Goal: Obtain resource: Download file/media

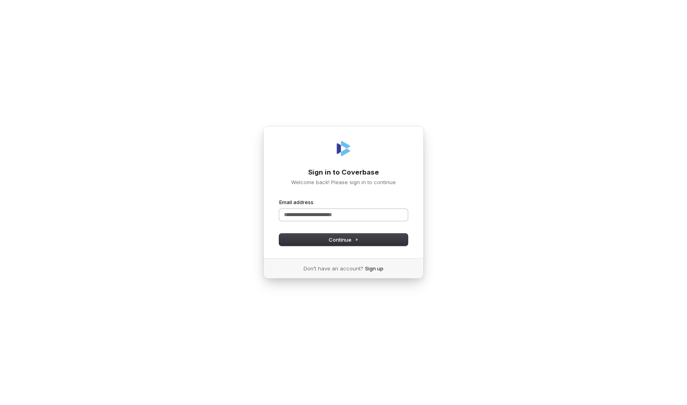
click at [337, 217] on input "Email address" at bounding box center [343, 215] width 129 height 12
click at [347, 241] on span "Continue" at bounding box center [344, 239] width 30 height 7
type input "**********"
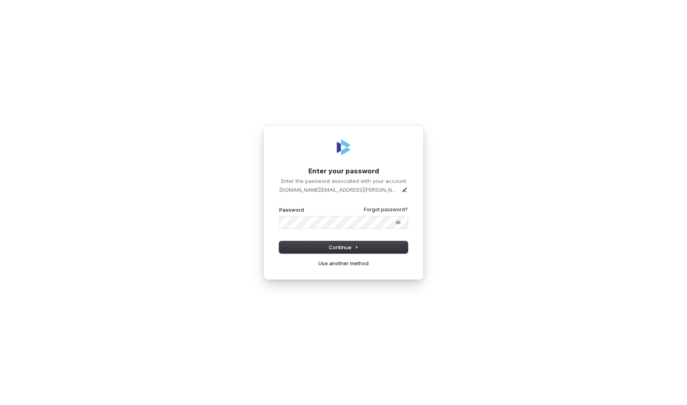
click at [279, 206] on button "submit" at bounding box center [279, 206] width 0 height 0
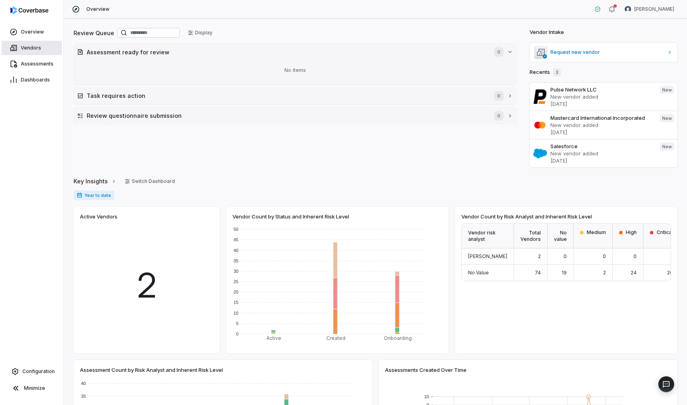
click at [32, 50] on span "Vendors" at bounding box center [31, 48] width 20 height 6
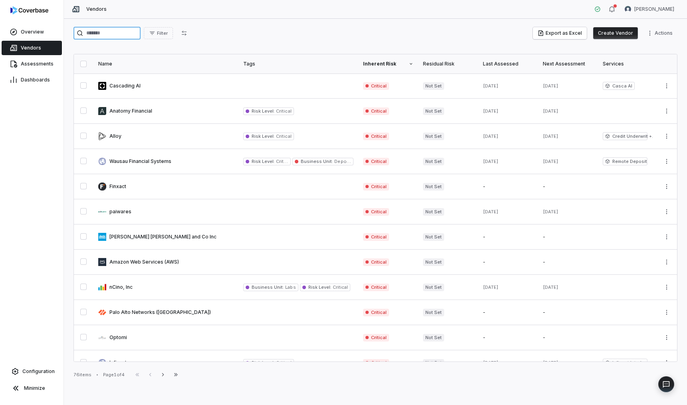
click at [122, 33] on input "search" at bounding box center [106, 33] width 67 height 13
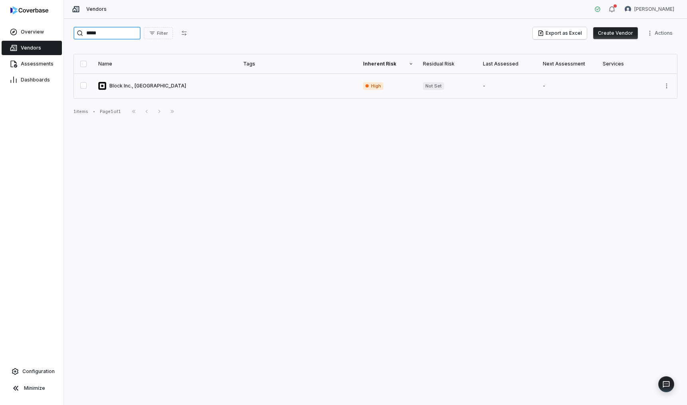
type input "*****"
click at [179, 90] on link at bounding box center [165, 85] width 145 height 25
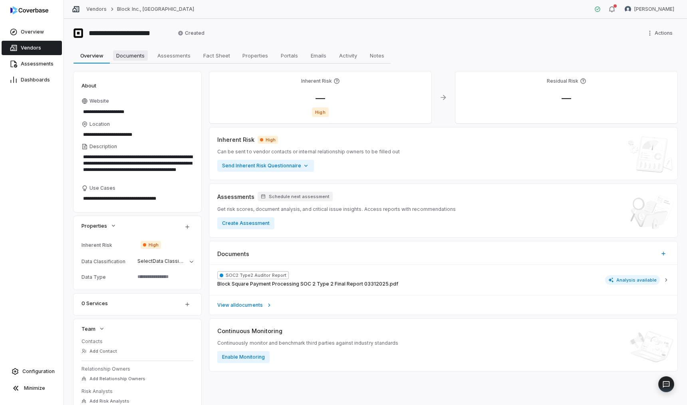
click at [130, 55] on span "Documents" at bounding box center [130, 55] width 35 height 10
type textarea "*"
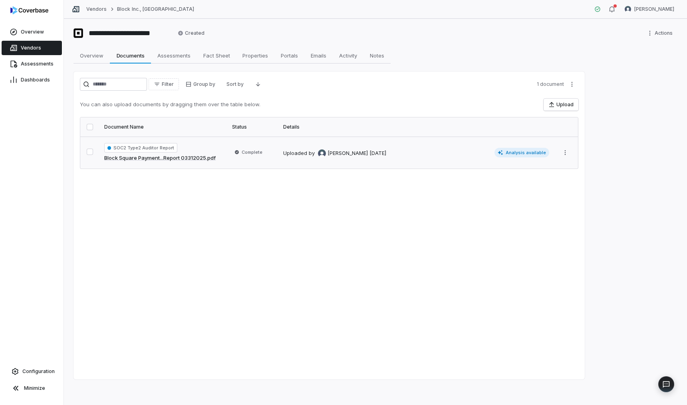
click at [510, 151] on span "Analysis available" at bounding box center [521, 153] width 55 height 10
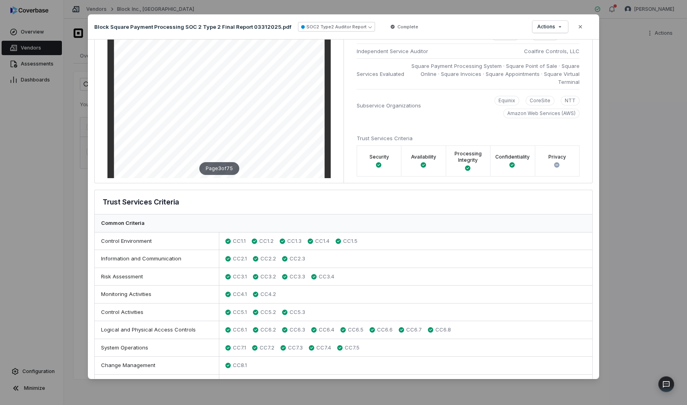
scroll to position [591, 0]
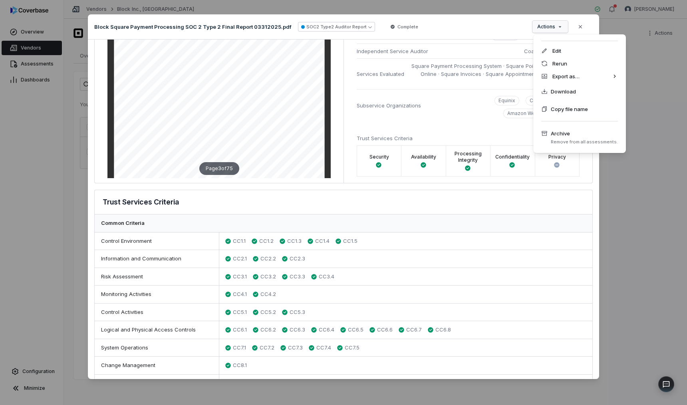
click at [546, 26] on div "Document Preview Block Square Payment Processing SOC 2 Type 2 Final Report 0331…" at bounding box center [343, 202] width 687 height 401
click at [553, 92] on span "Download" at bounding box center [563, 91] width 25 height 8
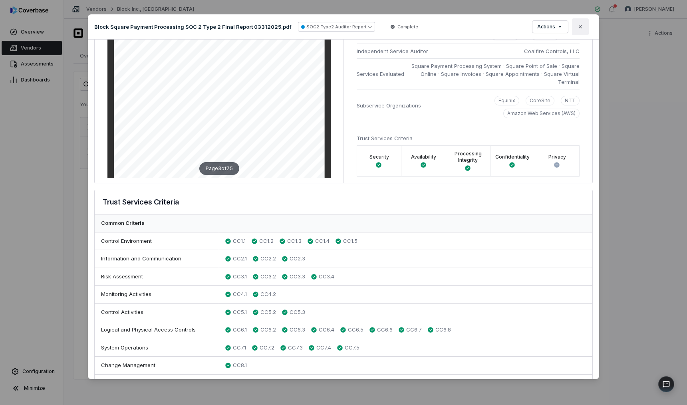
click at [583, 28] on button "Close" at bounding box center [580, 26] width 17 height 17
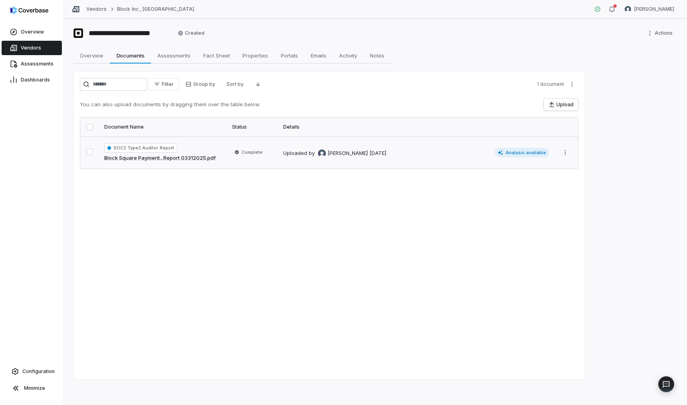
click at [36, 48] on span "Vendors" at bounding box center [31, 48] width 20 height 6
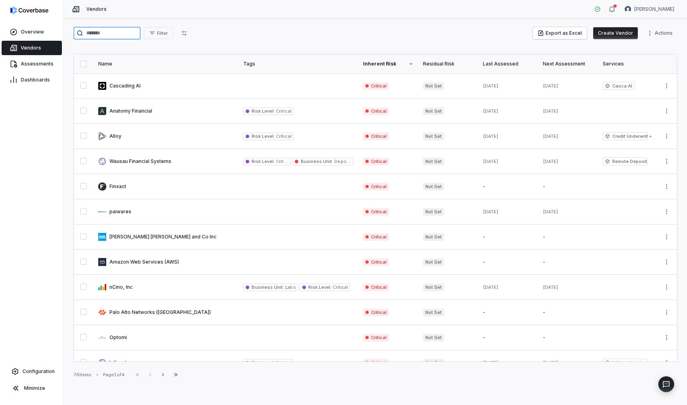
click at [124, 36] on input "search" at bounding box center [106, 33] width 67 height 13
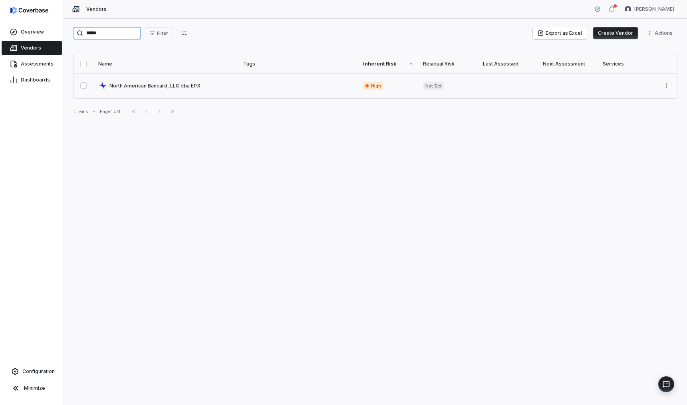
type input "*****"
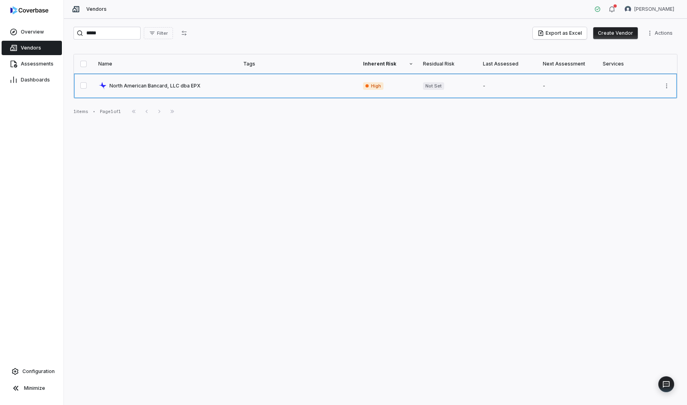
click at [167, 87] on link at bounding box center [165, 85] width 145 height 25
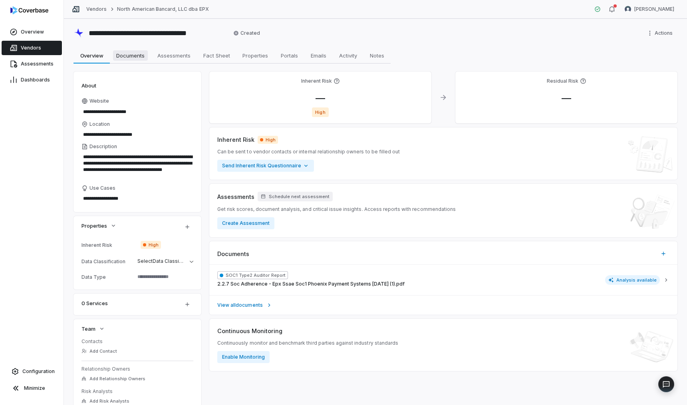
click at [135, 55] on span "Documents" at bounding box center [130, 55] width 35 height 10
type textarea "*"
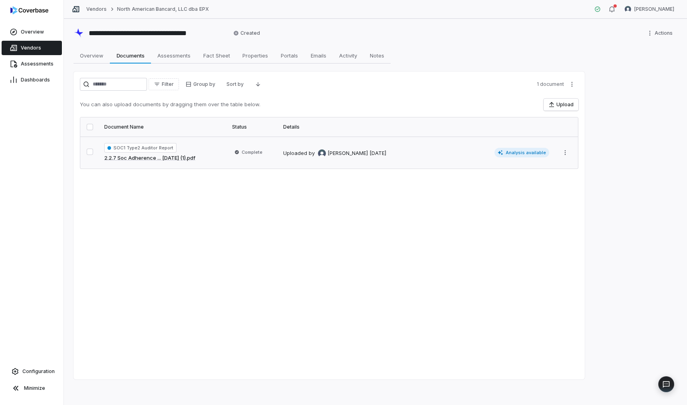
click at [524, 153] on span "Analysis available" at bounding box center [521, 153] width 55 height 10
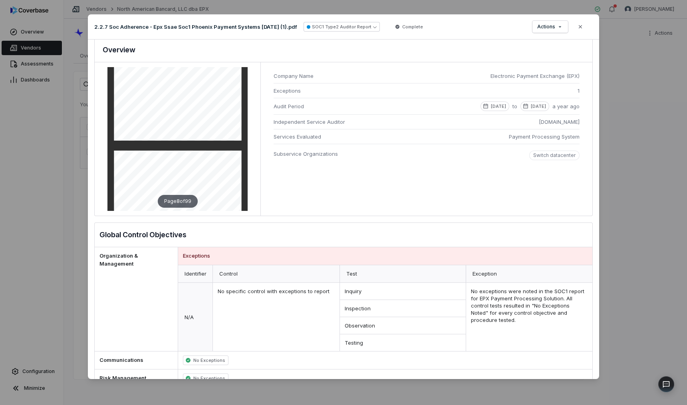
scroll to position [1200, 0]
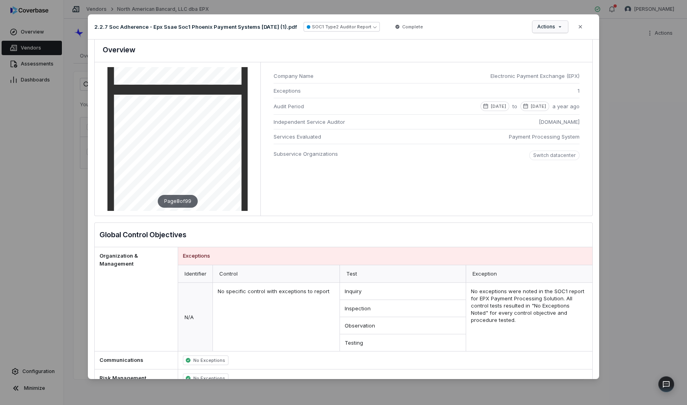
click at [554, 28] on div "Document Preview 2.2.7 Soc Adherence - Epx Ssae Soc1 Phoenix Payment Systems [D…" at bounding box center [343, 202] width 687 height 401
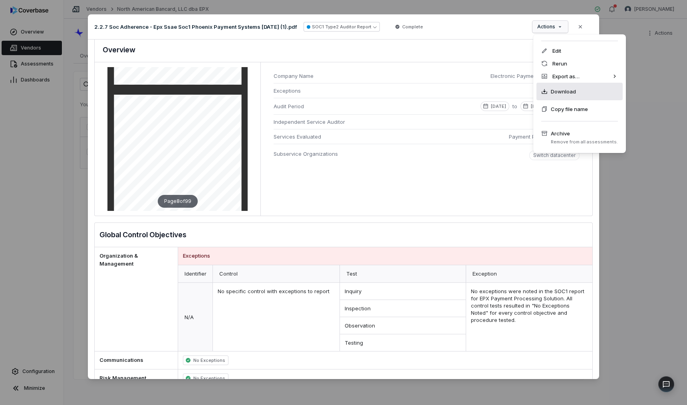
click at [556, 92] on span "Download" at bounding box center [563, 91] width 25 height 8
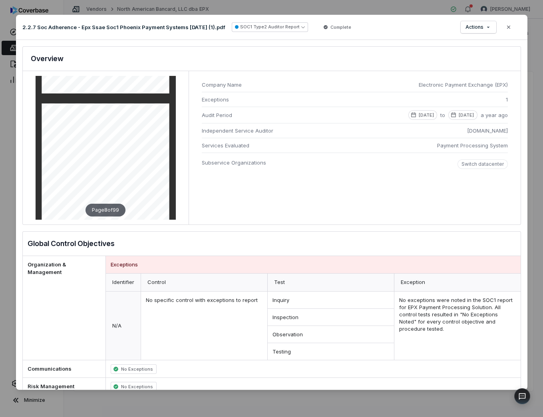
scroll to position [0, 0]
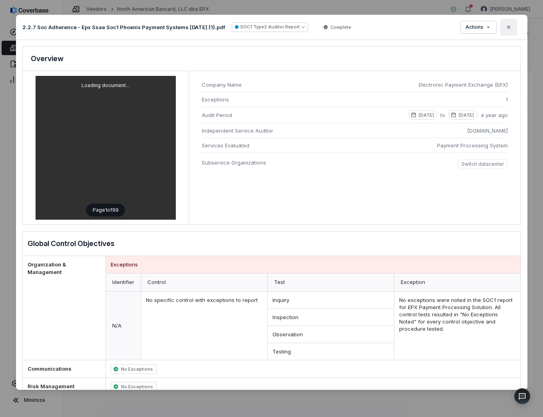
click at [507, 26] on icon "button" at bounding box center [507, 27] width 3 height 3
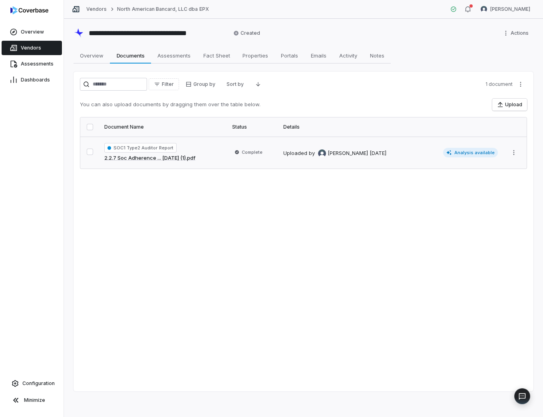
click at [44, 47] on link "Vendors" at bounding box center [32, 48] width 60 height 14
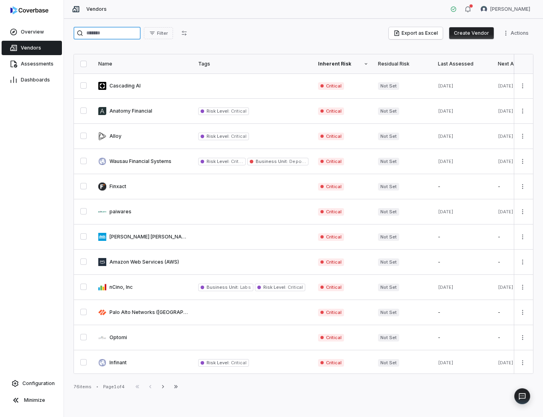
click at [123, 34] on input "search" at bounding box center [106, 33] width 67 height 13
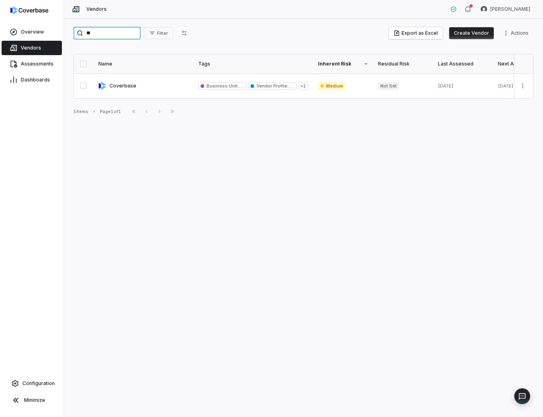
type input "*"
type input "******"
click at [132, 86] on link at bounding box center [143, 85] width 100 height 25
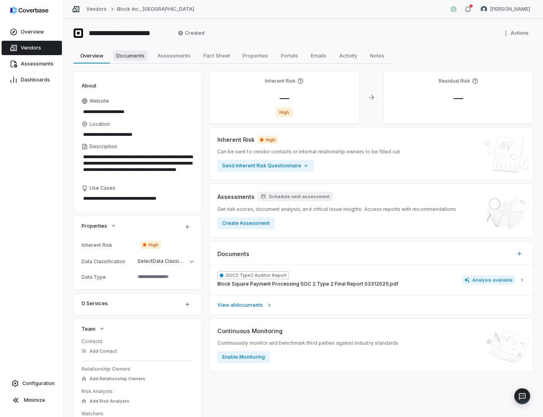
click at [133, 61] on link "Documents Documents" at bounding box center [130, 56] width 41 height 16
type textarea "*"
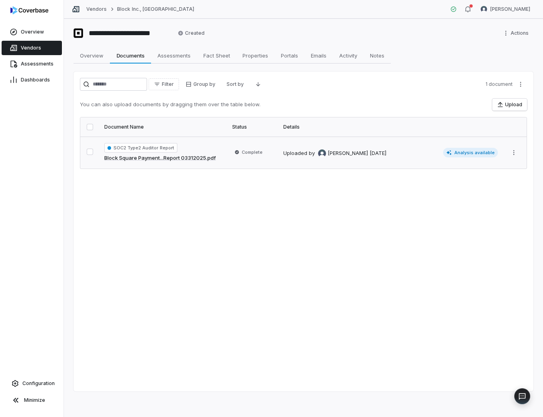
click at [458, 153] on span "Analysis available" at bounding box center [470, 153] width 55 height 10
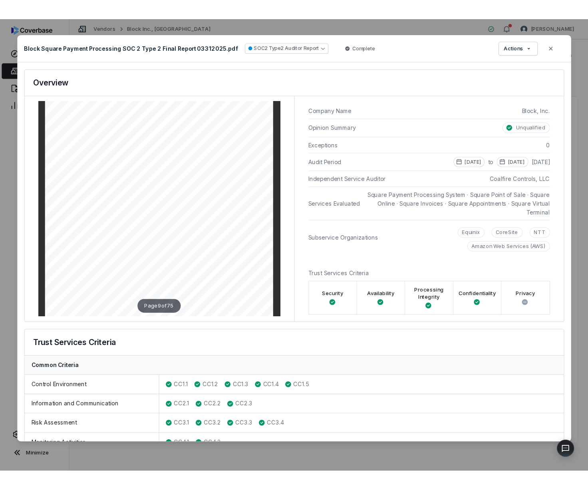
scroll to position [2316, 0]
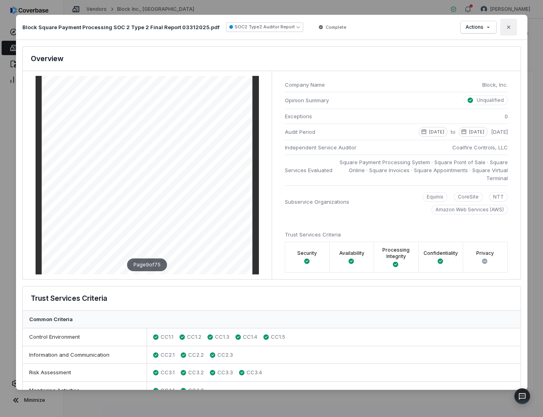
click at [509, 30] on icon "button" at bounding box center [508, 27] width 6 height 6
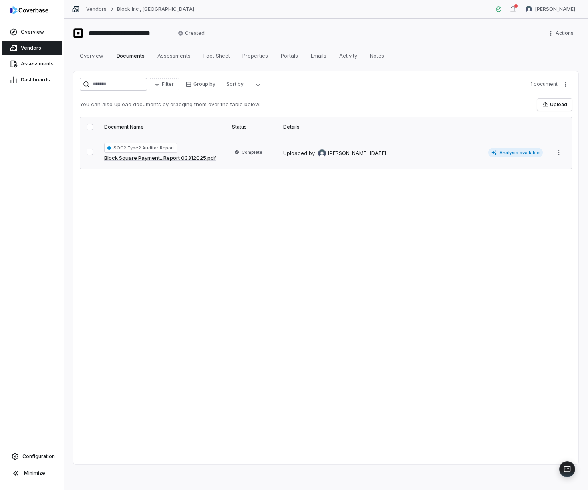
click at [50, 47] on link "Vendors" at bounding box center [32, 48] width 60 height 14
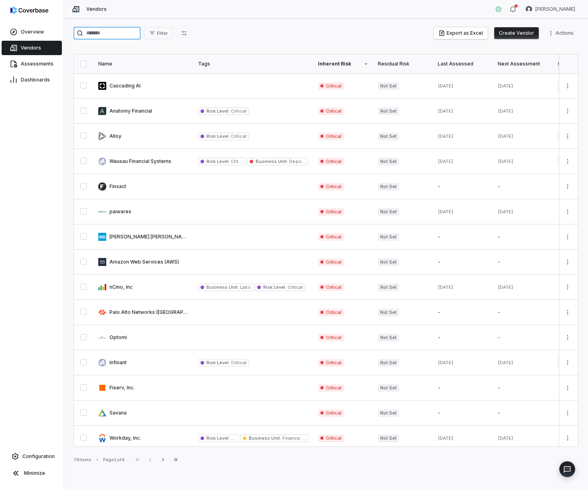
click at [126, 37] on input "search" at bounding box center [106, 33] width 67 height 13
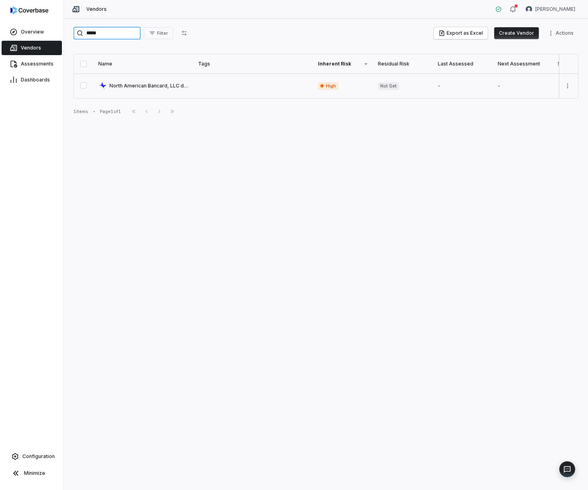
type input "*****"
click at [145, 87] on link at bounding box center [143, 85] width 100 height 25
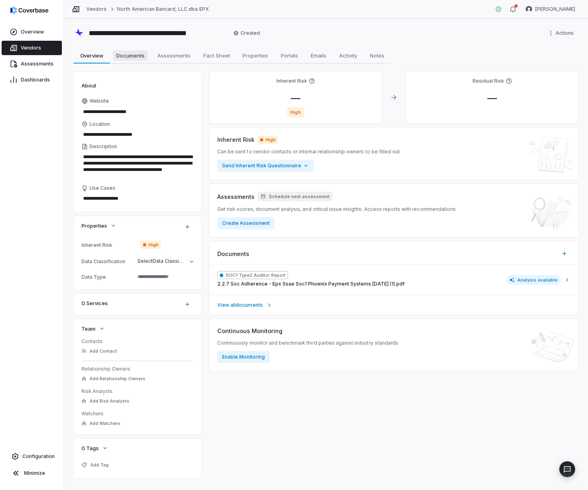
click at [129, 59] on span "Documents" at bounding box center [130, 55] width 35 height 10
type textarea "*"
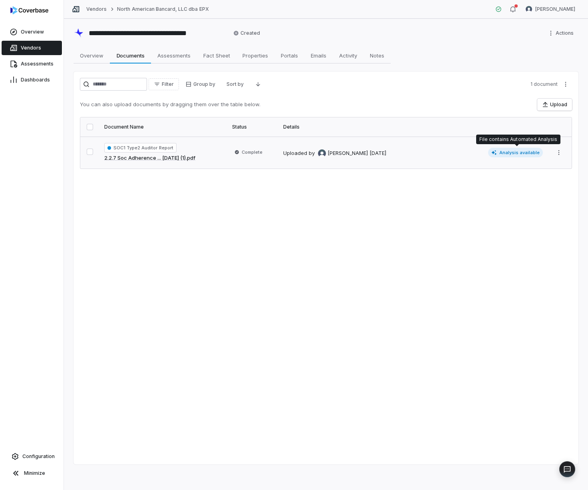
click at [509, 157] on span "Analysis available" at bounding box center [515, 153] width 55 height 10
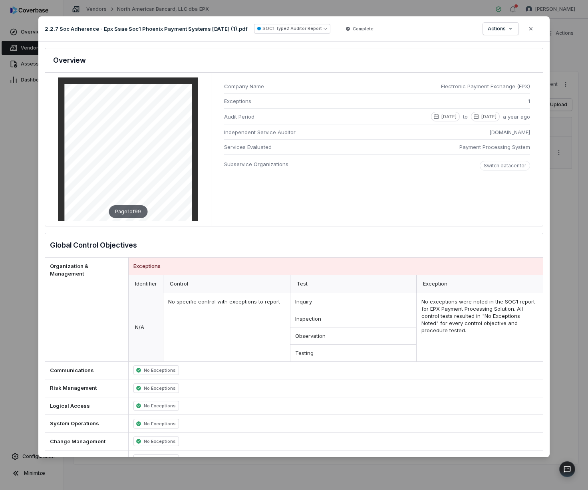
click at [492, 169] on span "Switch datacenter" at bounding box center [505, 166] width 50 height 10
